Goal: Task Accomplishment & Management: Use online tool/utility

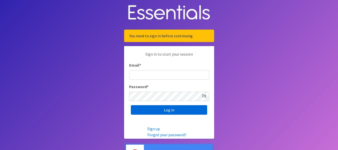
type input "dustin@lincolnhygienenetwork.org"
click at [156, 112] on input "Log in" at bounding box center [169, 110] width 76 height 10
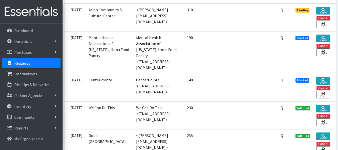
scroll to position [169, 0]
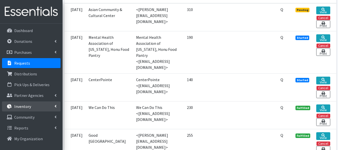
click at [18, 108] on p "Inventory" at bounding box center [22, 106] width 17 height 5
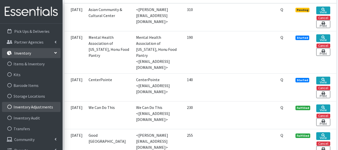
scroll to position [61, 0]
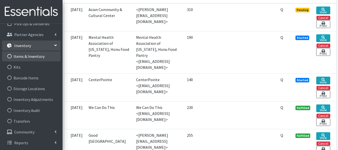
click at [30, 57] on link "Items & Inventory" at bounding box center [31, 56] width 59 height 10
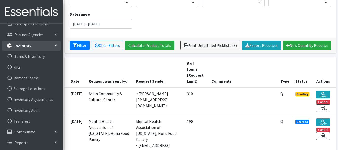
scroll to position [88, 0]
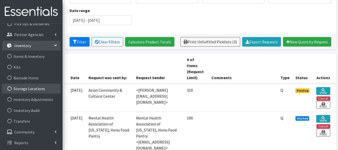
click at [28, 86] on link "Storage Locations" at bounding box center [31, 89] width 59 height 10
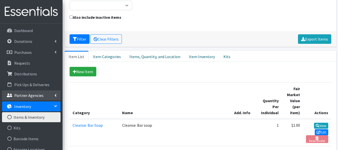
scroll to position [43, 0]
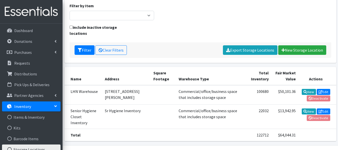
scroll to position [64, 0]
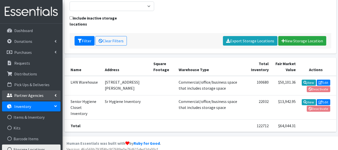
click at [19, 94] on p "Partner Agencies" at bounding box center [28, 95] width 29 height 5
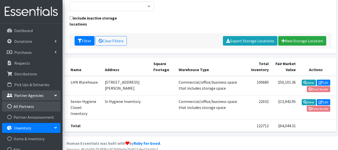
click at [22, 108] on link "All Partners" at bounding box center [31, 106] width 59 height 10
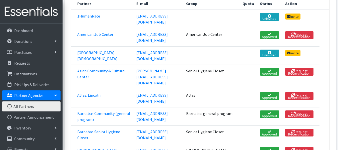
scroll to position [108, 0]
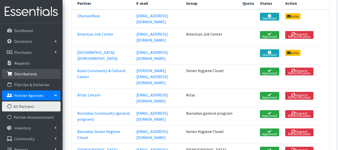
click at [23, 75] on p "Distributions" at bounding box center [25, 73] width 23 height 5
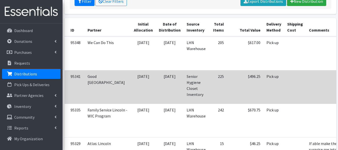
scroll to position [114, 0]
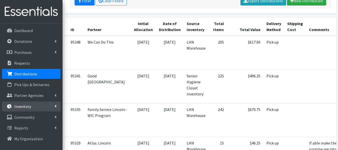
click at [27, 108] on p "Inventory" at bounding box center [22, 106] width 17 height 5
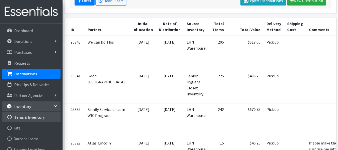
click at [26, 120] on link "Items & Inventory" at bounding box center [31, 117] width 59 height 10
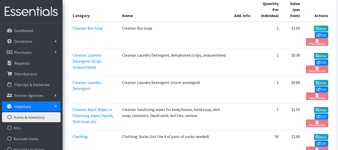
scroll to position [175, 0]
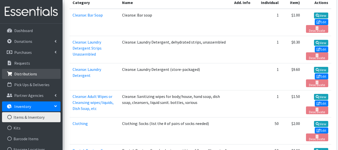
click at [22, 74] on p "Distributions" at bounding box center [25, 73] width 23 height 5
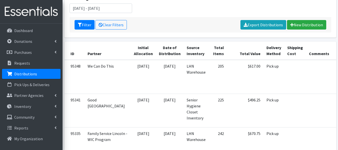
scroll to position [90, 0]
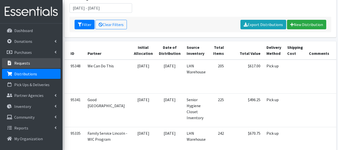
click at [19, 62] on p "Requests" at bounding box center [22, 63] width 16 height 5
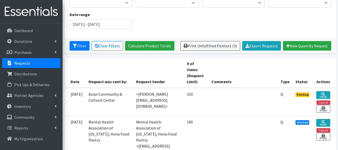
scroll to position [69, 0]
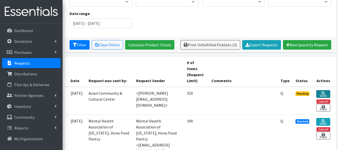
click at [324, 91] on icon at bounding box center [324, 93] width 4 height 4
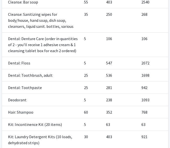
scroll to position [138, 0]
